Goal: Check status: Check status

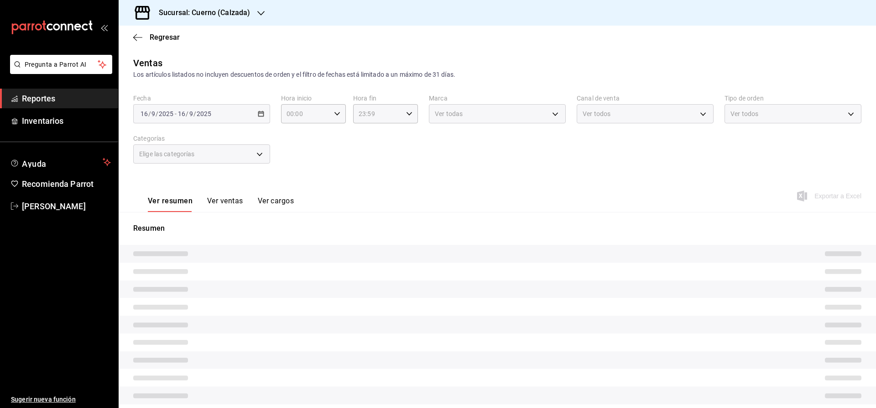
type input "02:00"
type input "11:59"
type input "b7ae777b-2dfc-42e0-9650-6cefdf37a424"
type input "PARROT,UBER_EATS,RAPPI,DIDI_FOOD,ONLINE"
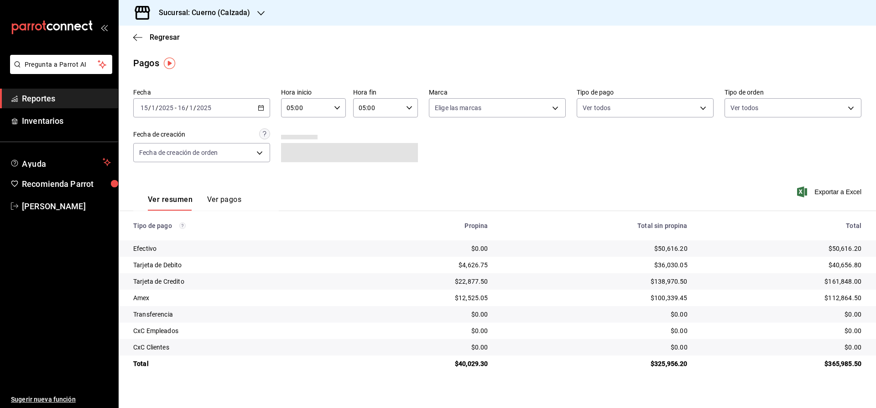
click at [164, 107] on input "2025" at bounding box center [166, 107] width 16 height 7
click at [173, 232] on li "Rango de fechas" at bounding box center [176, 238] width 85 height 21
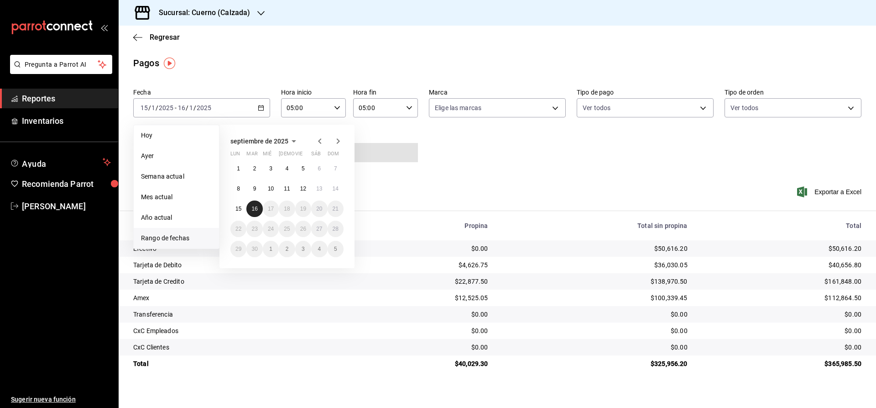
click at [257, 211] on abbr "16" at bounding box center [254, 208] width 6 height 6
type input "00:00"
type input "23:59"
